Goal: Navigation & Orientation: Find specific page/section

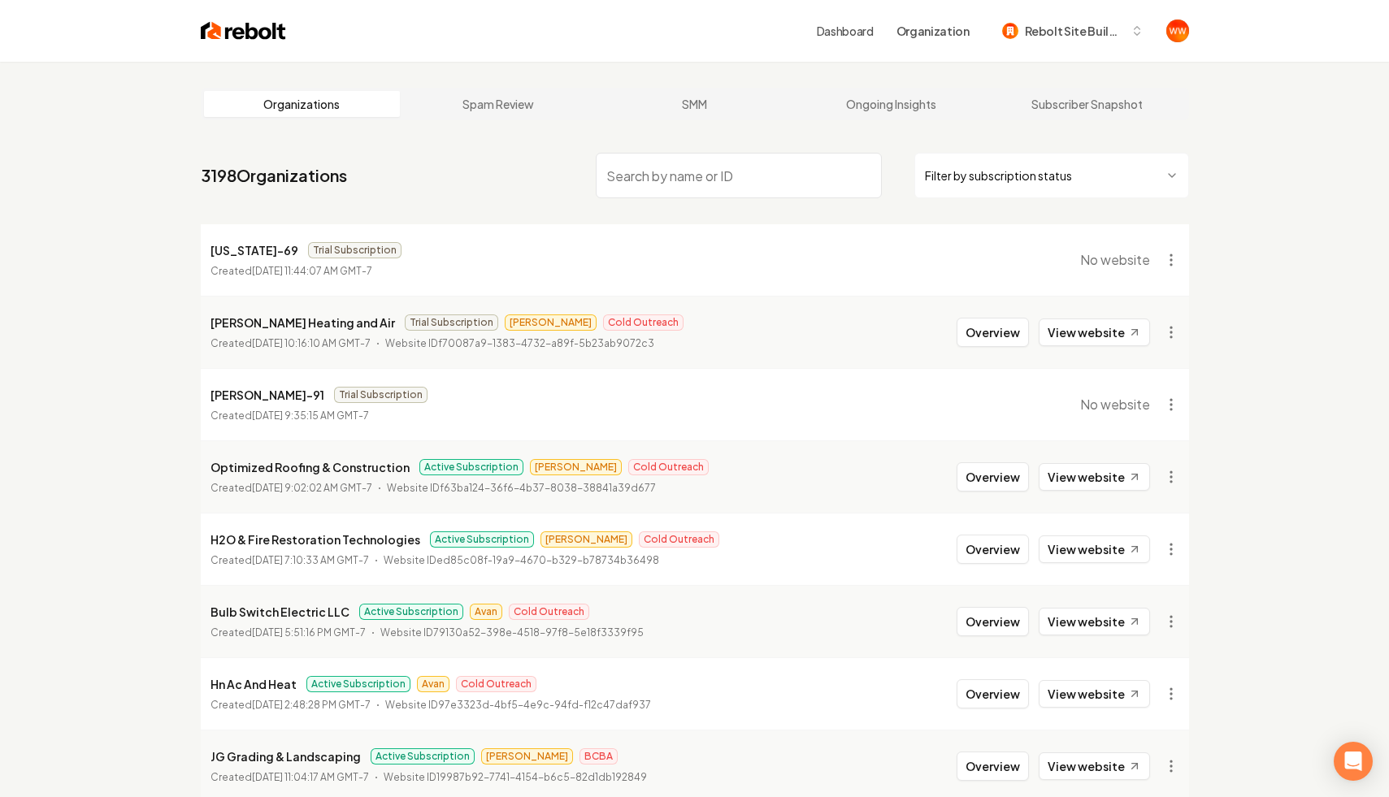
click at [636, 181] on input "search" at bounding box center [739, 176] width 286 height 46
click at [544, 181] on nav "3198 Organizations Filter by subscription status" at bounding box center [695, 182] width 988 height 72
click at [1065, 35] on span "Rebolt Site Builder" at bounding box center [1074, 31] width 99 height 17
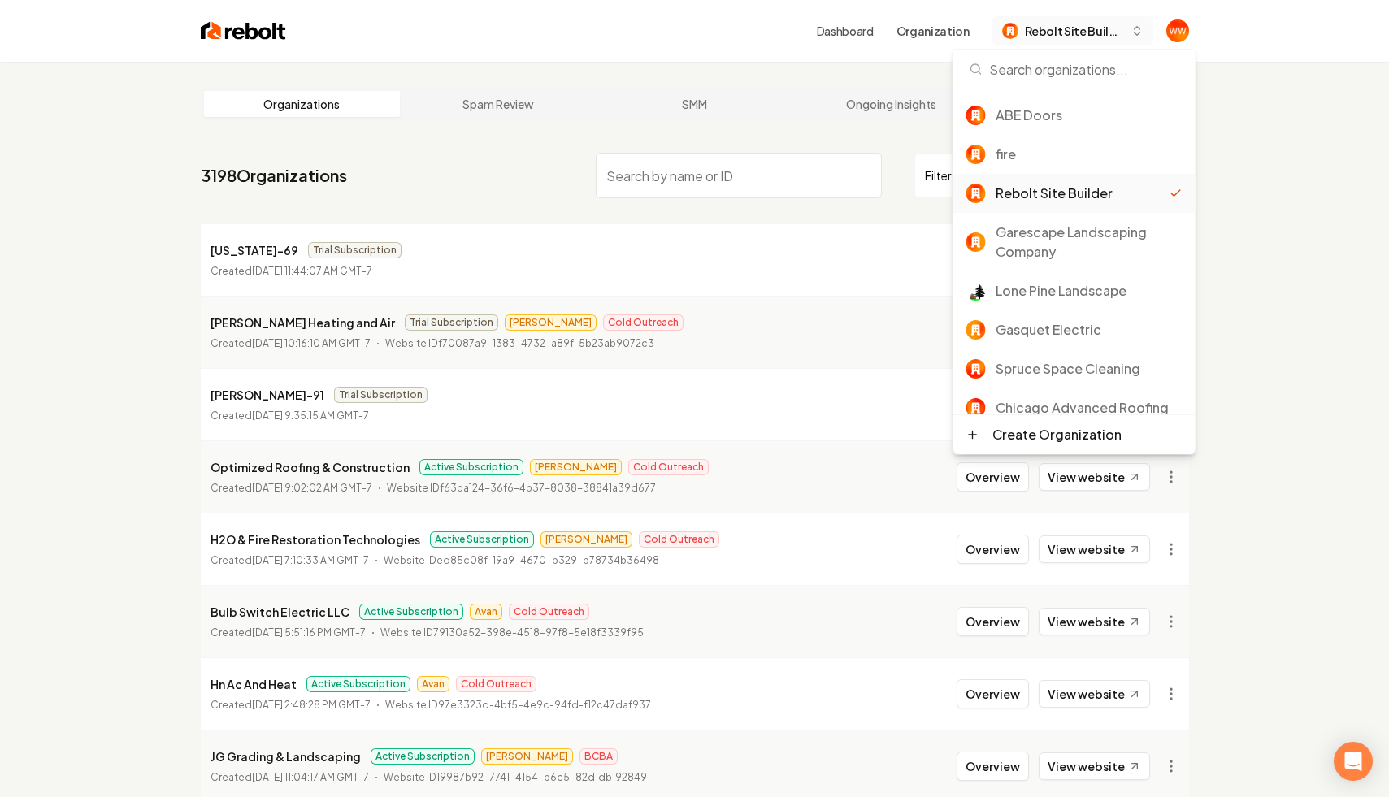
click at [1065, 35] on span "Rebolt Site Builder" at bounding box center [1074, 31] width 99 height 17
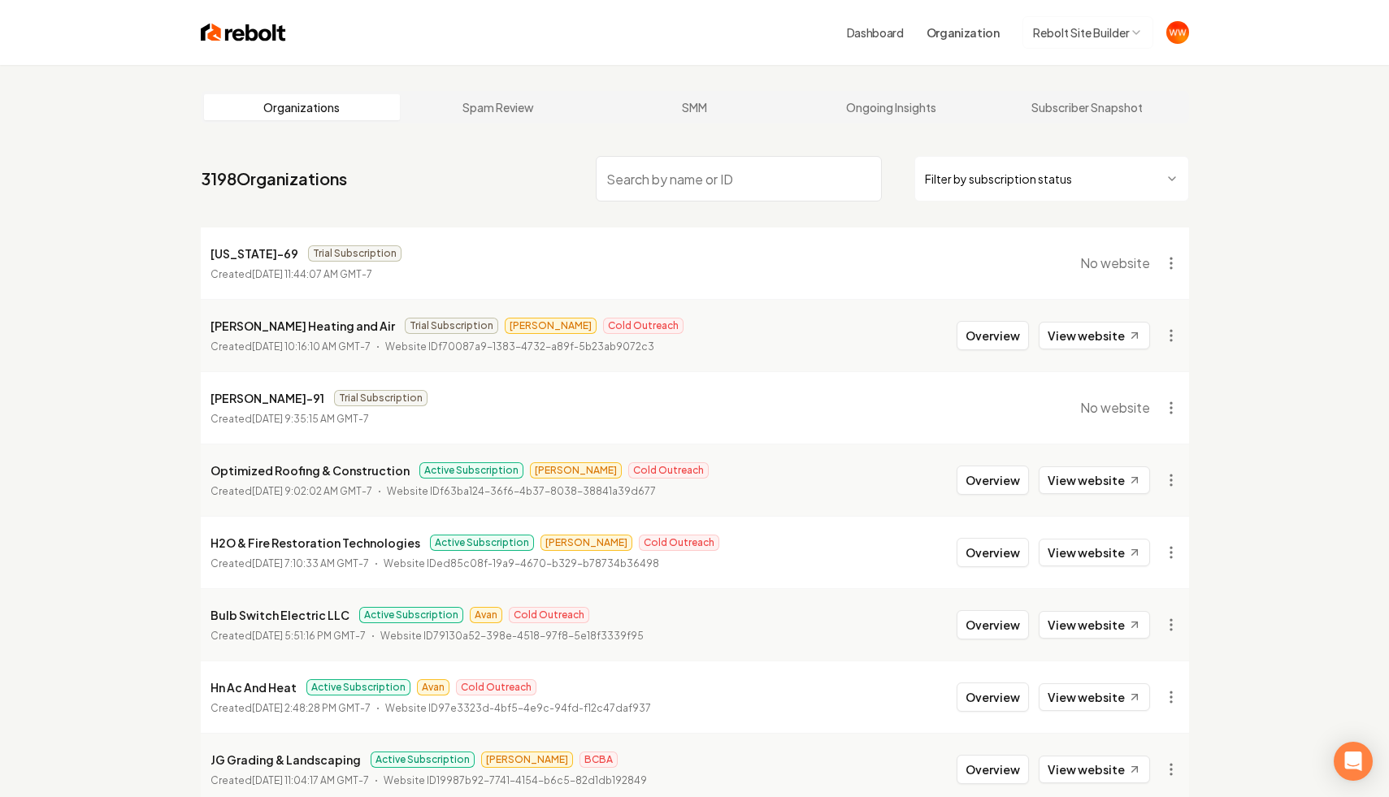
click at [1210, 188] on main "Organizations Spam Review SMM Ongoing Insights Subscriber Snapshot 3198 Organiz…" at bounding box center [695, 541] width 1040 height 953
click at [848, 36] on link "Dashboard" at bounding box center [875, 32] width 57 height 16
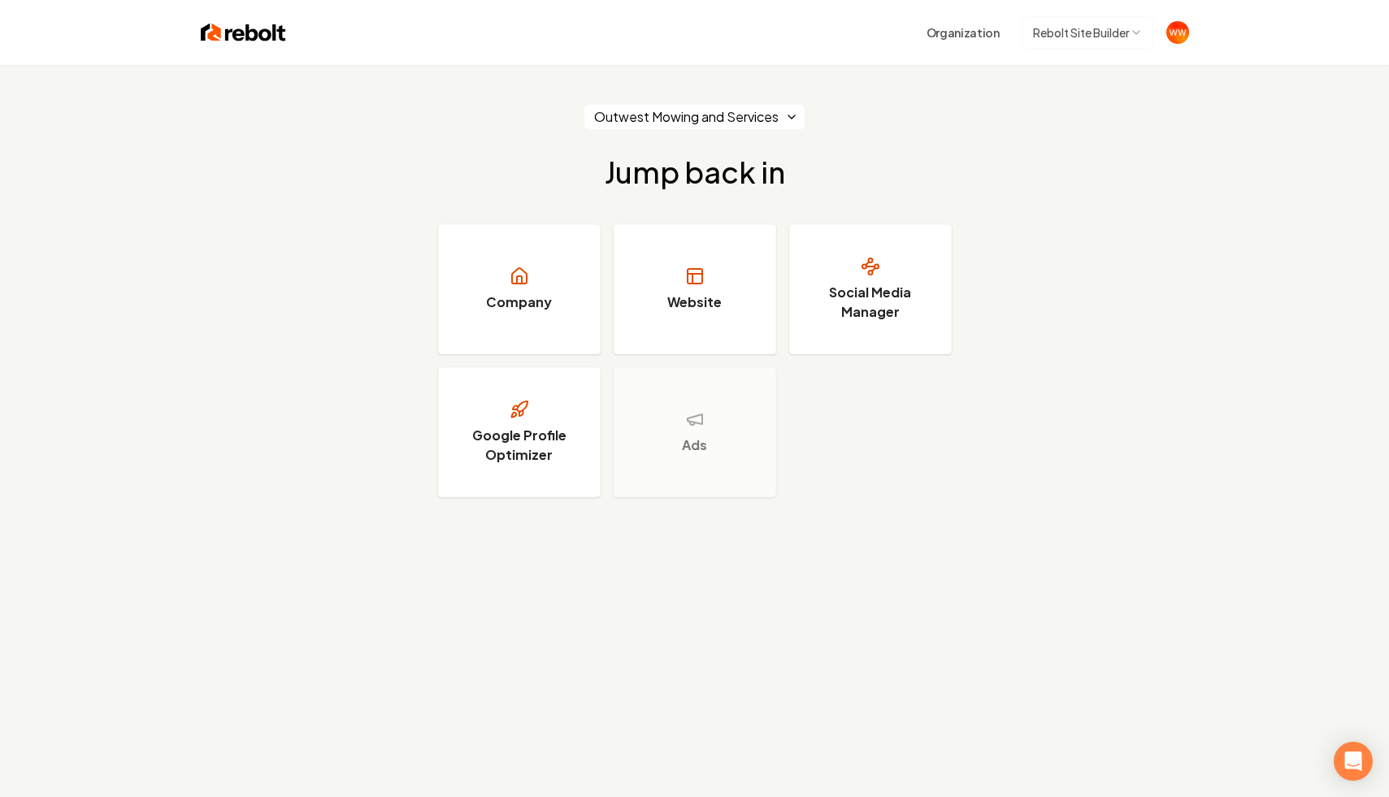
click at [1081, 35] on html "Organization Rebolt Site Builder Outwest Mowing and Services Jump back in Compa…" at bounding box center [694, 398] width 1389 height 797
click at [1034, 305] on div "Outwest Mowing and Services Jump back in Company Website Social Media Manager A…" at bounding box center [694, 300] width 1389 height 471
